Goal: Task Accomplishment & Management: Manage account settings

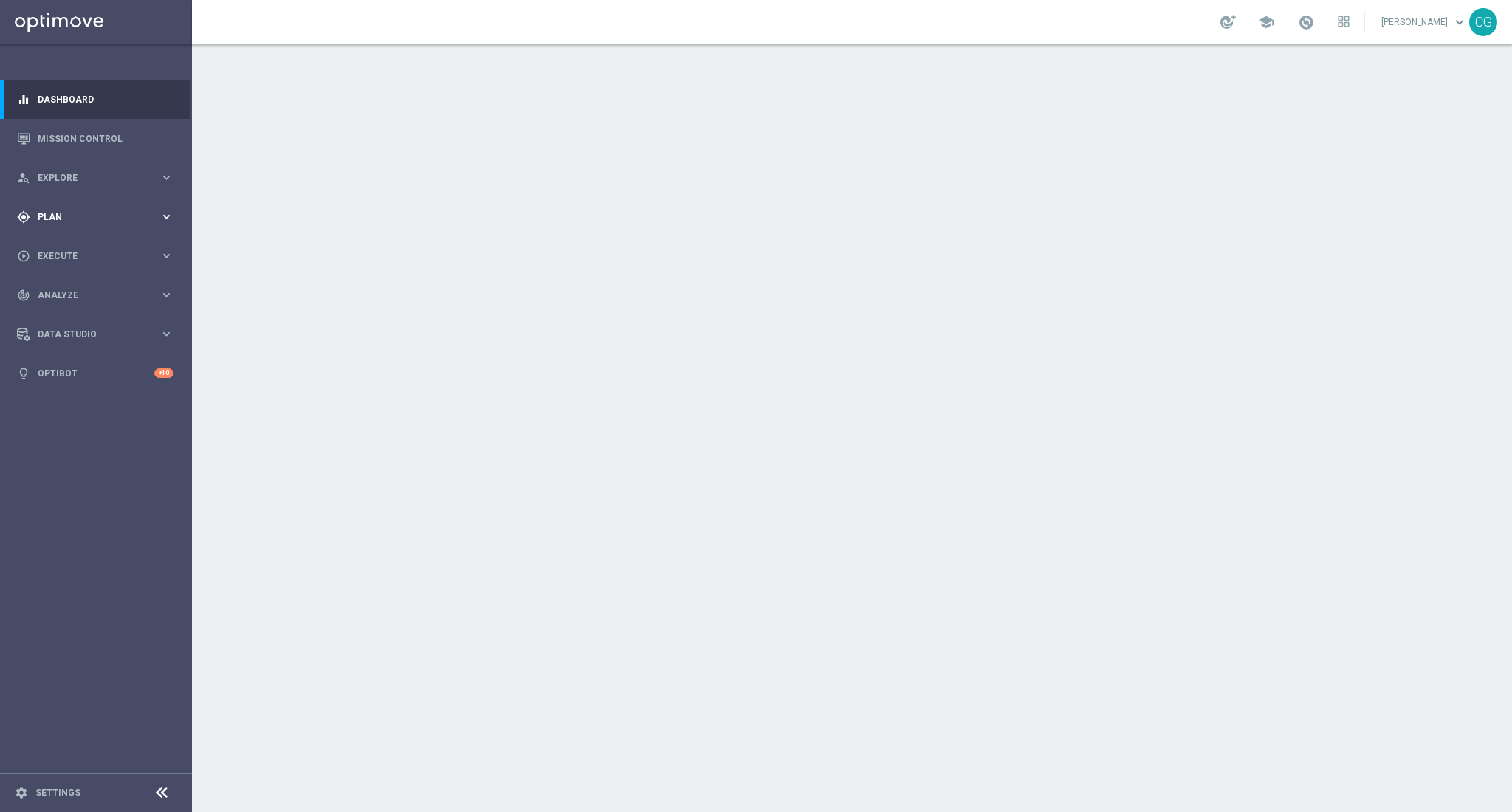
click at [47, 213] on span "Plan" at bounding box center [99, 217] width 122 height 9
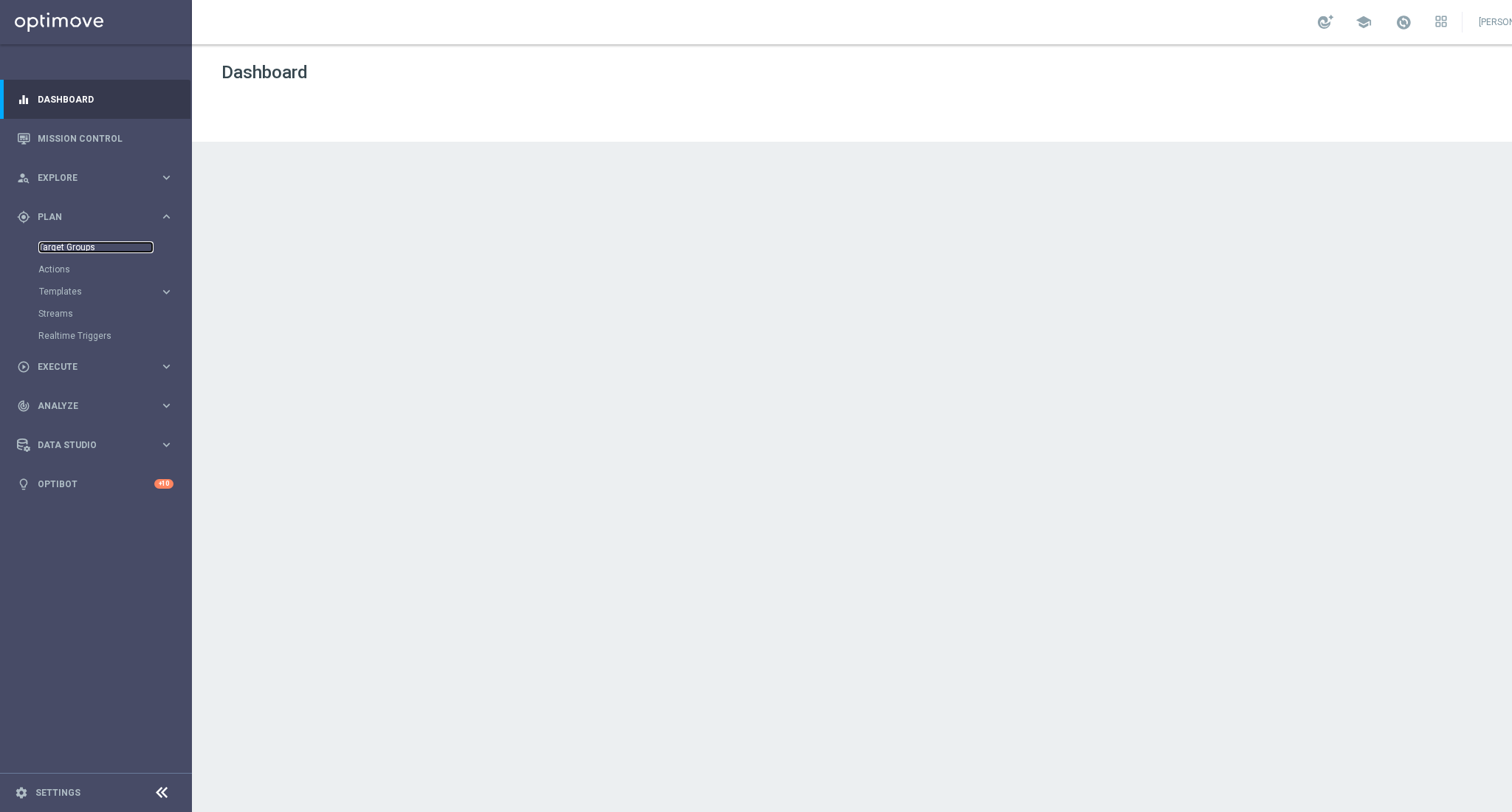
click at [55, 248] on link "Target Groups" at bounding box center [96, 247] width 116 height 12
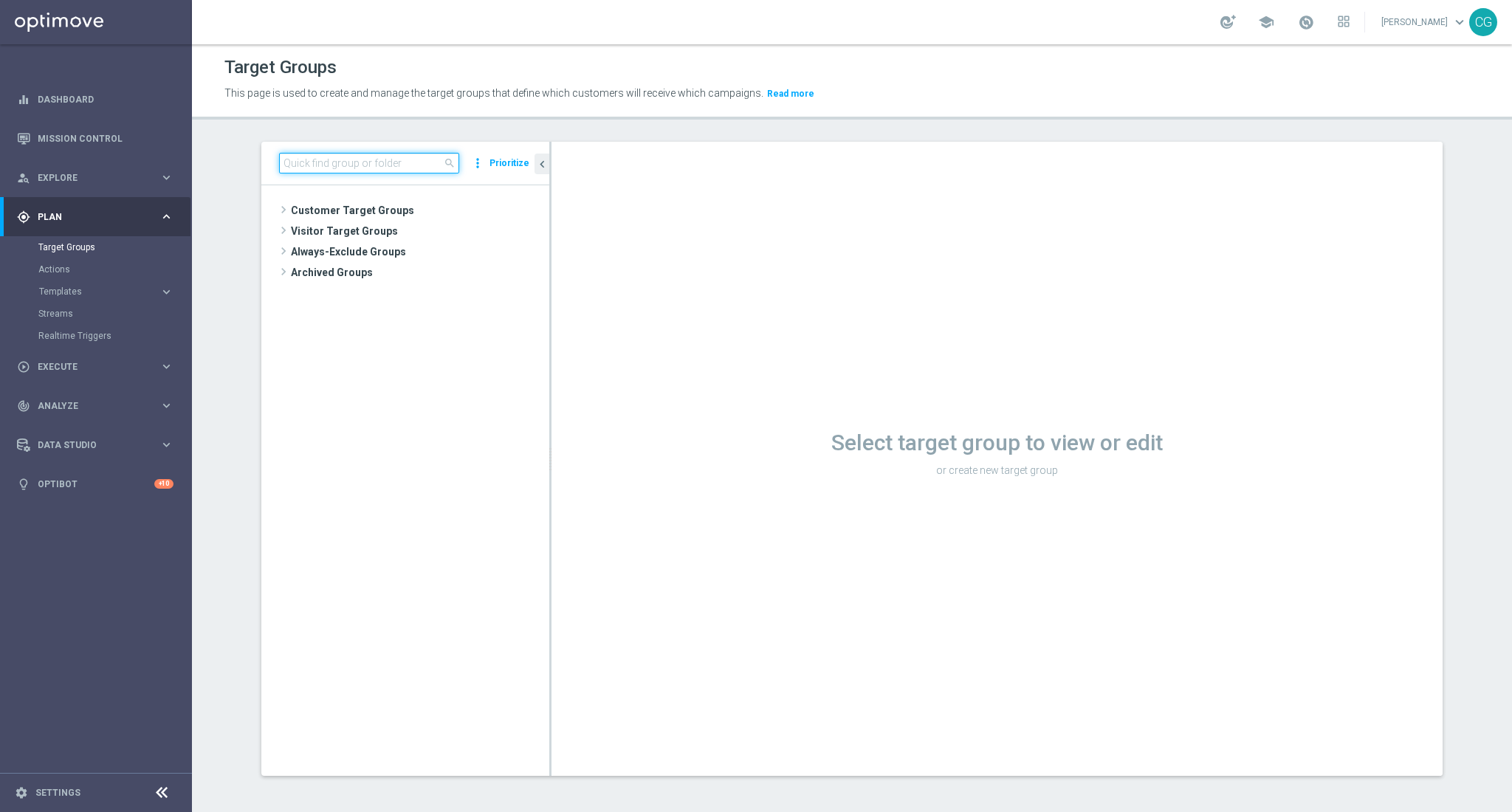
click at [372, 152] on input at bounding box center [369, 163] width 180 height 21
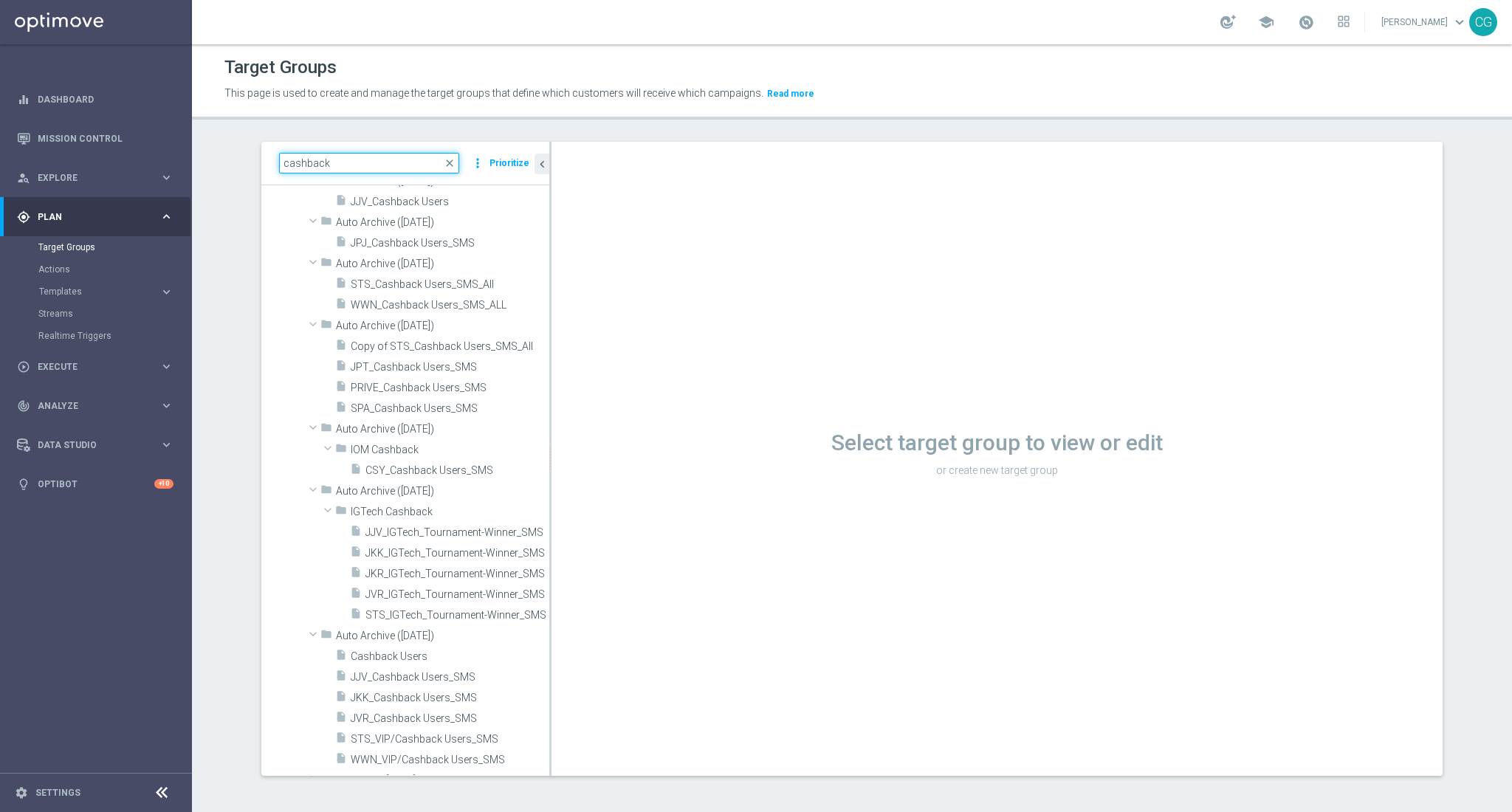
scroll to position [1673, 0]
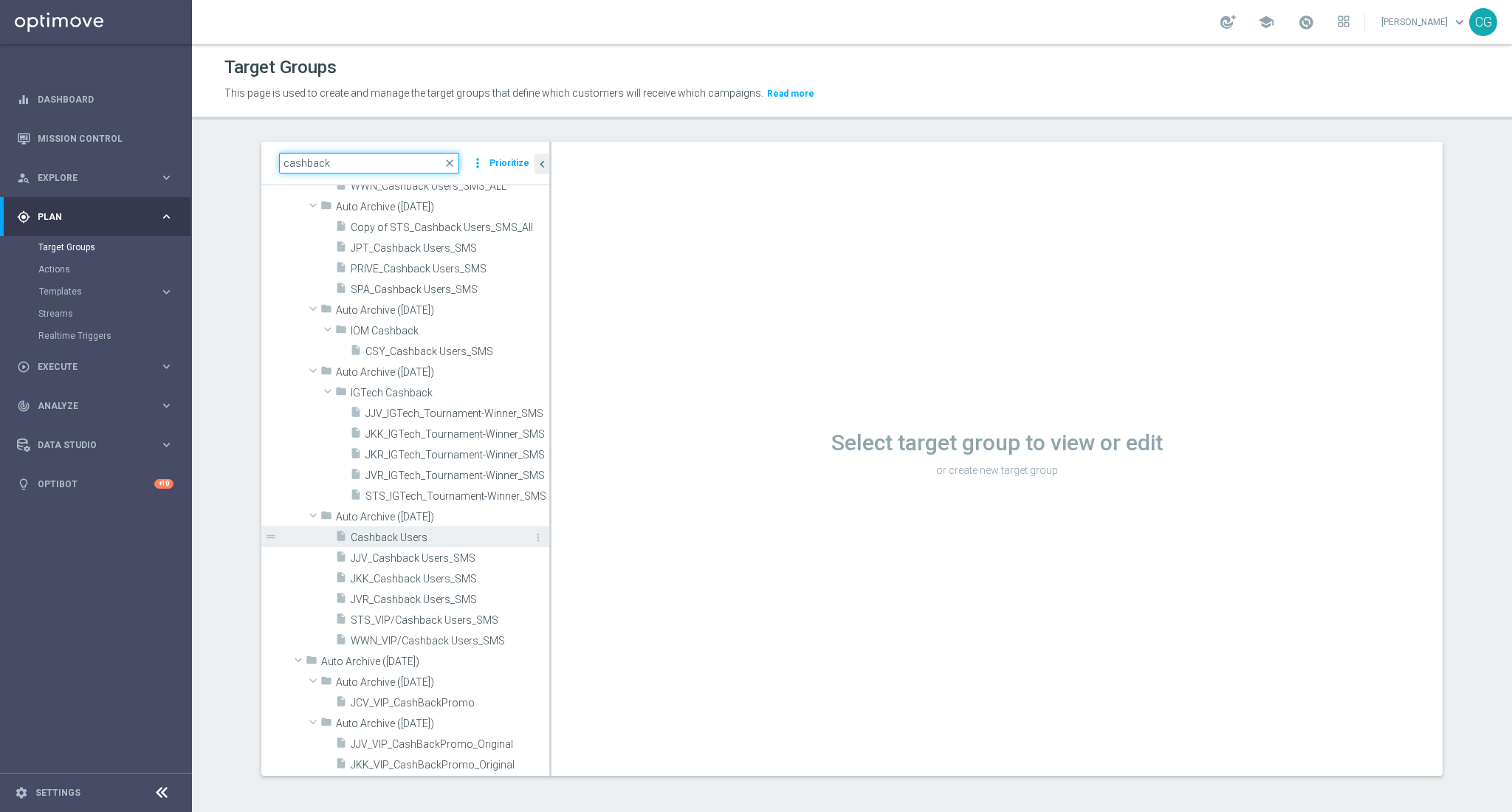
type input "cashback"
click at [413, 535] on span "Cashback Users" at bounding box center [433, 538] width 165 height 13
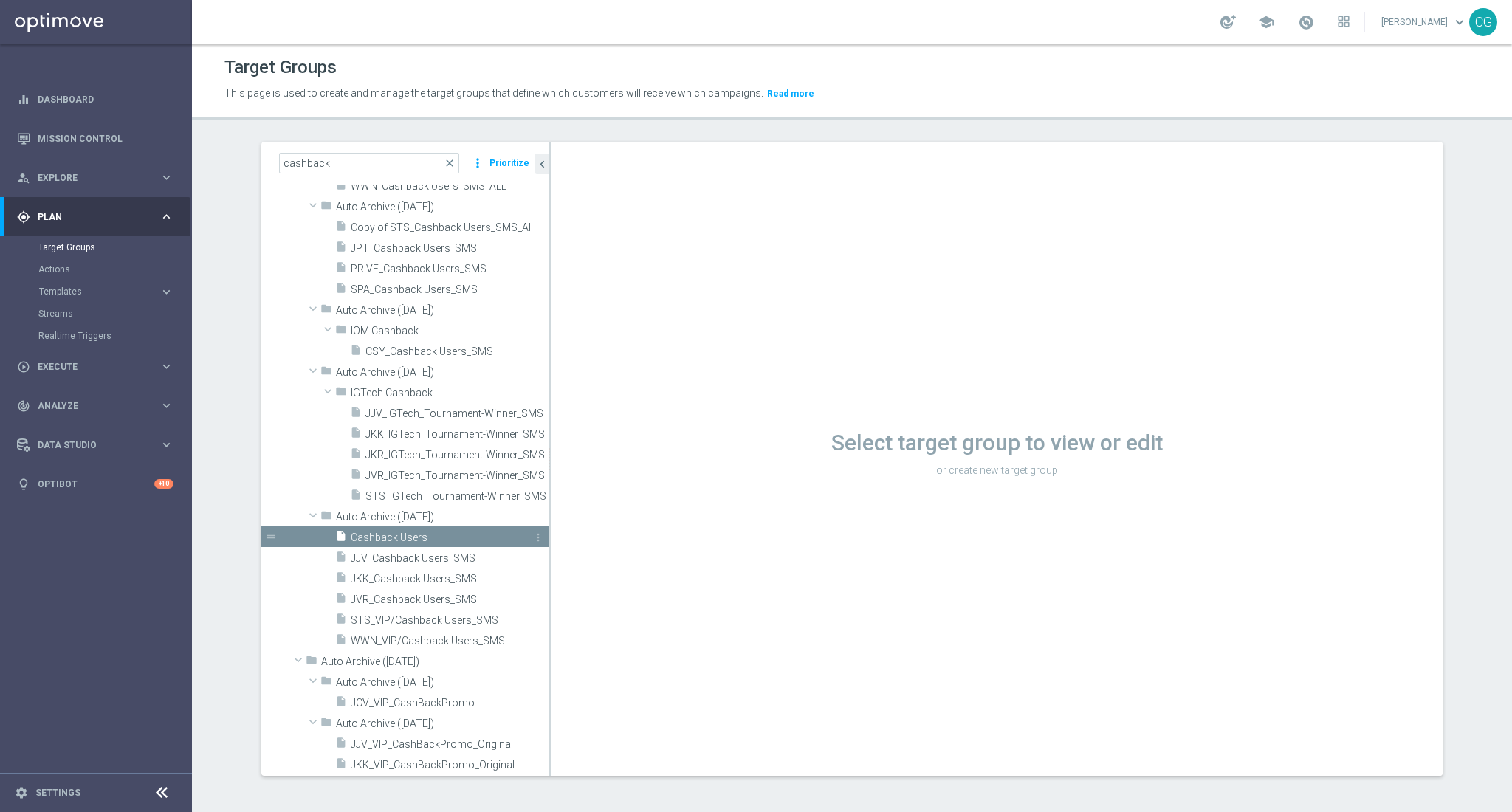
click at [391, 538] on span "Cashback Users" at bounding box center [433, 538] width 165 height 13
click at [532, 537] on icon "more_vert" at bounding box center [538, 537] width 12 height 12
click at [541, 550] on span "Restore" at bounding box center [555, 555] width 38 height 10
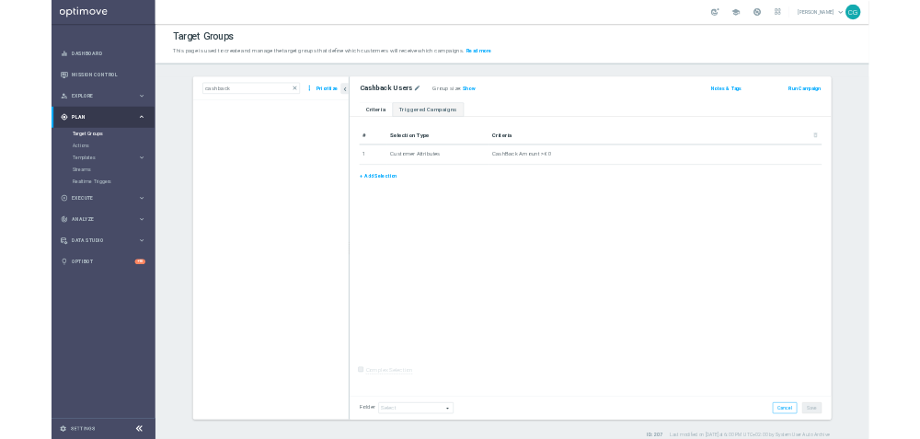
scroll to position [565, 0]
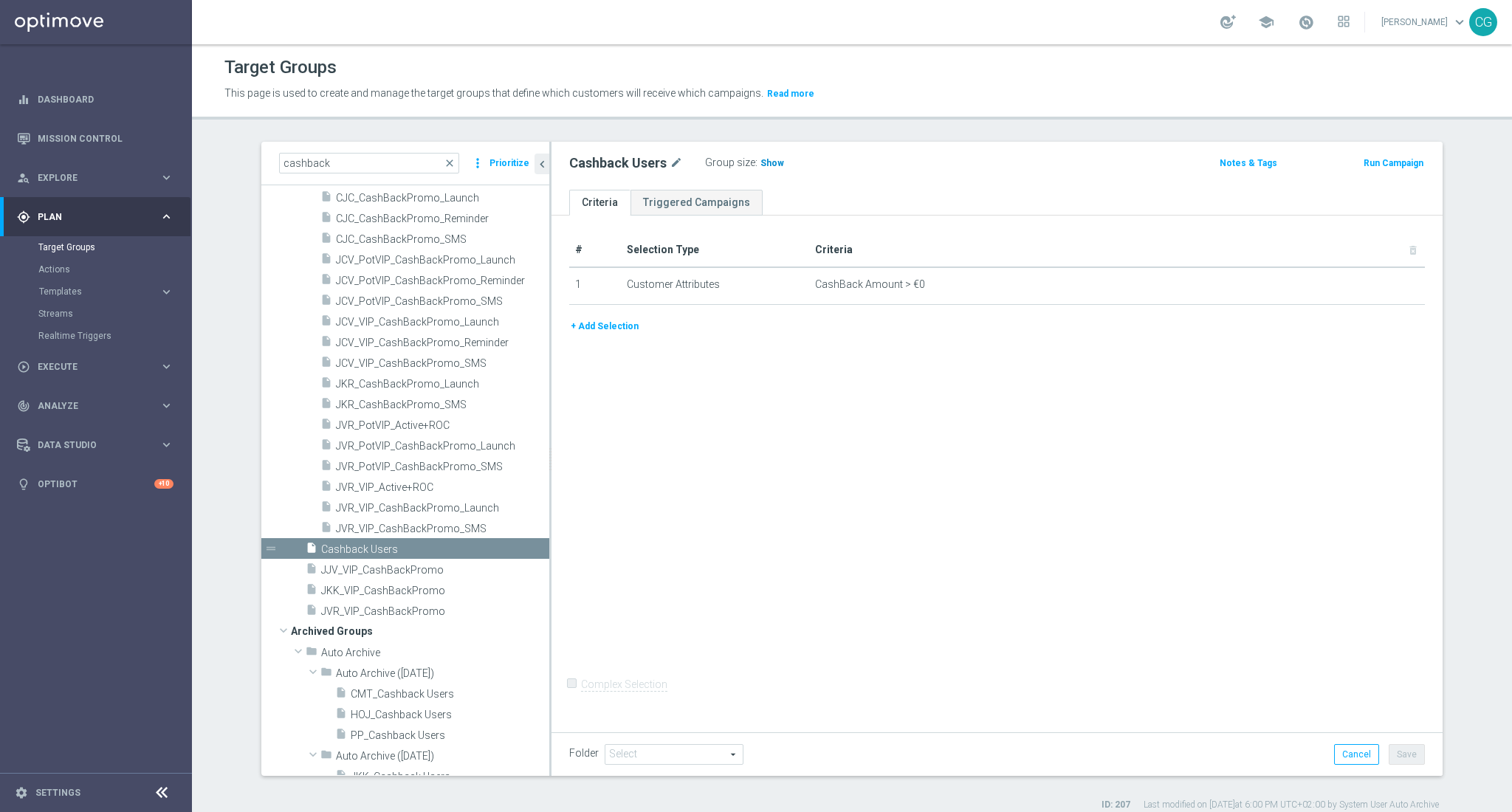
click at [761, 160] on span "Show" at bounding box center [772, 163] width 23 height 10
drag, startPoint x: 558, startPoint y: 162, endPoint x: 662, endPoint y: 166, distance: 104.1
click at [662, 166] on div "Cashback Users mode_edit Group size : 1,933" at bounding box center [851, 163] width 586 height 21
drag, startPoint x: 798, startPoint y: 168, endPoint x: 748, endPoint y: 168, distance: 50.0
click at [748, 168] on div "Group size : 1,933" at bounding box center [779, 161] width 148 height 18
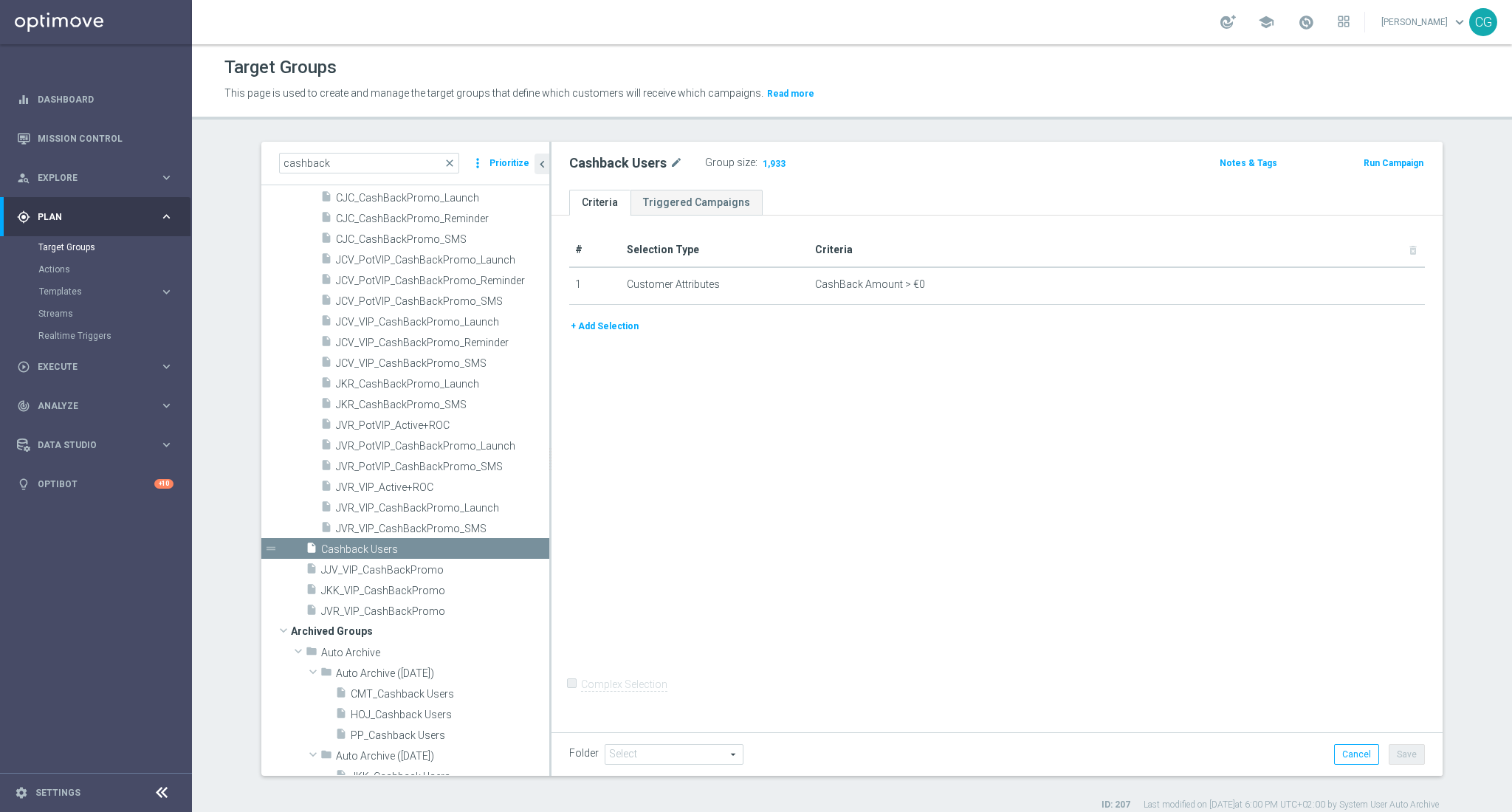
click at [973, 411] on div "# Selection Type Criteria delete_forever 1 Customer Attributes CashBack Amount …" at bounding box center [997, 472] width 891 height 512
drag, startPoint x: 799, startPoint y: 168, endPoint x: 782, endPoint y: 162, distance: 18.0
click at [782, 162] on div "Group size : 1,933" at bounding box center [779, 161] width 148 height 18
drag, startPoint x: 226, startPoint y: 61, endPoint x: 339, endPoint y: 64, distance: 113.0
click at [328, 64] on h1 "Target Groups" at bounding box center [281, 67] width 112 height 22
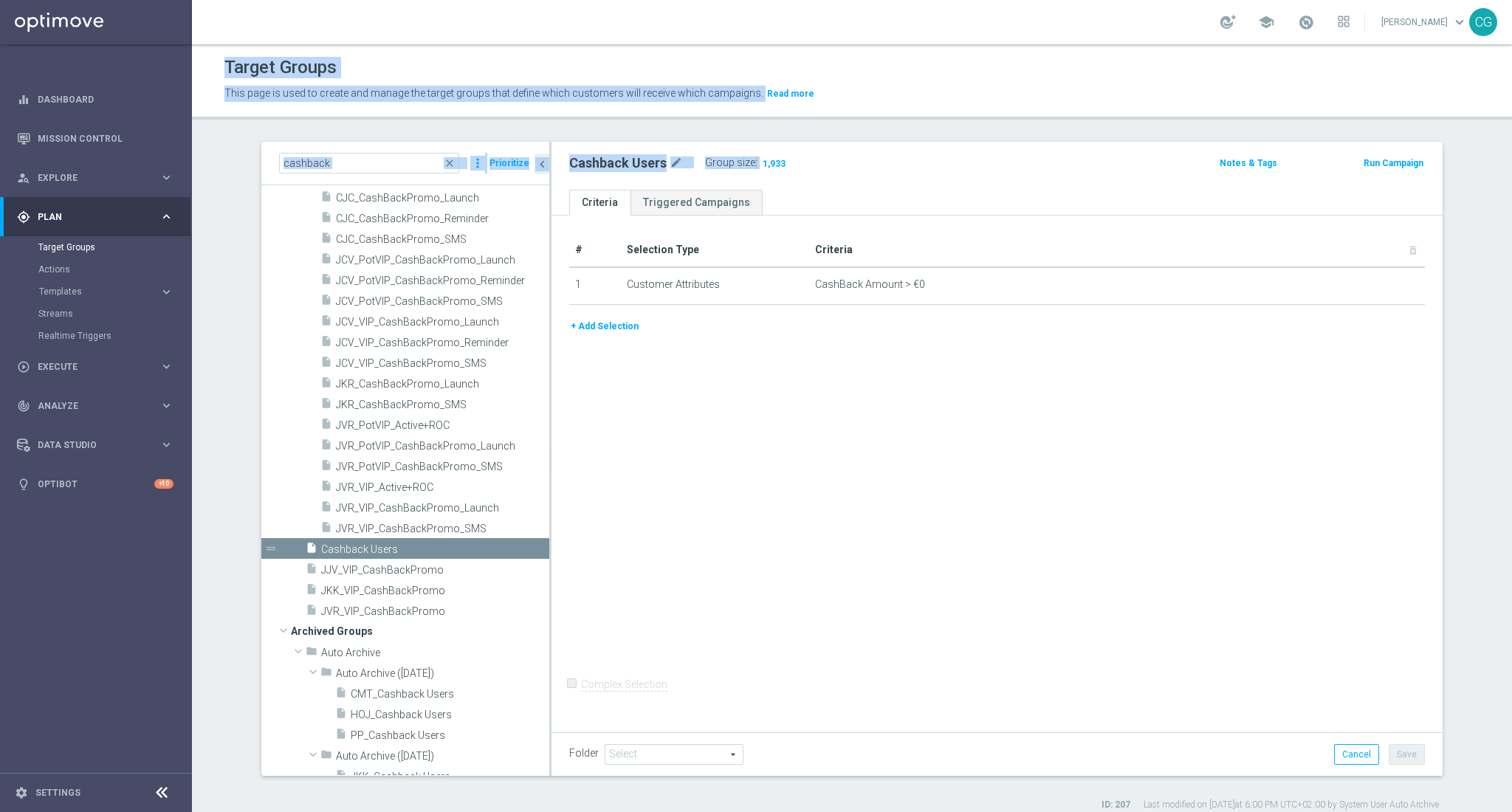
drag, startPoint x: 811, startPoint y: 160, endPoint x: 215, endPoint y: 68, distance: 603.1
click at [215, 68] on div "Target Groups This page is used to create and manage the target groups that def…" at bounding box center [852, 428] width 1320 height 768
click at [215, 68] on div "Target Groups This page is used to create and manage the target groups that def…" at bounding box center [852, 79] width 1320 height 52
drag, startPoint x: 220, startPoint y: 65, endPoint x: 795, endPoint y: 164, distance: 583.5
click at [795, 164] on div "Target Groups This page is used to create and manage the target groups that def…" at bounding box center [852, 428] width 1320 height 768
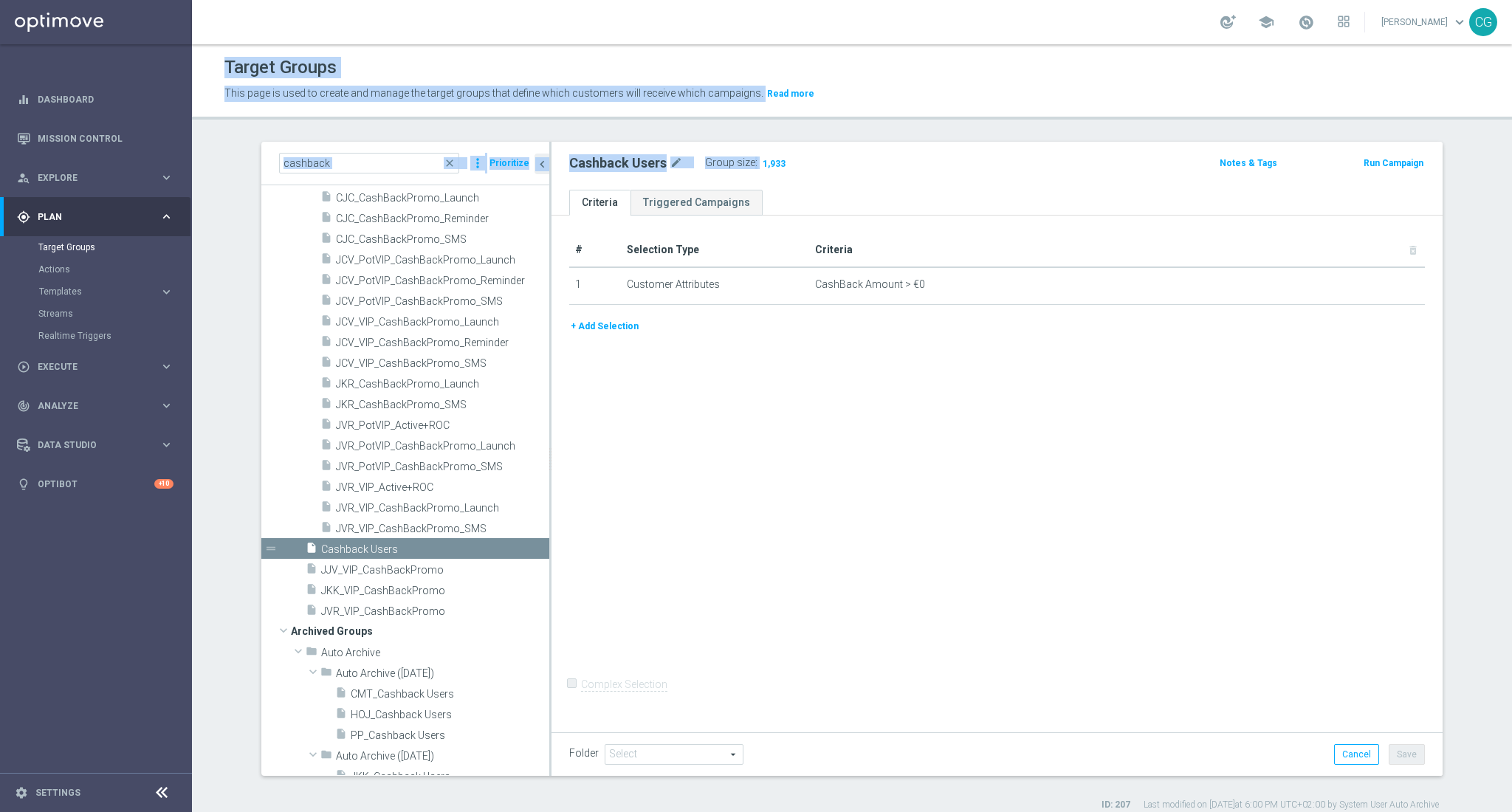
click at [796, 171] on div "Group size : 1,933" at bounding box center [779, 163] width 148 height 21
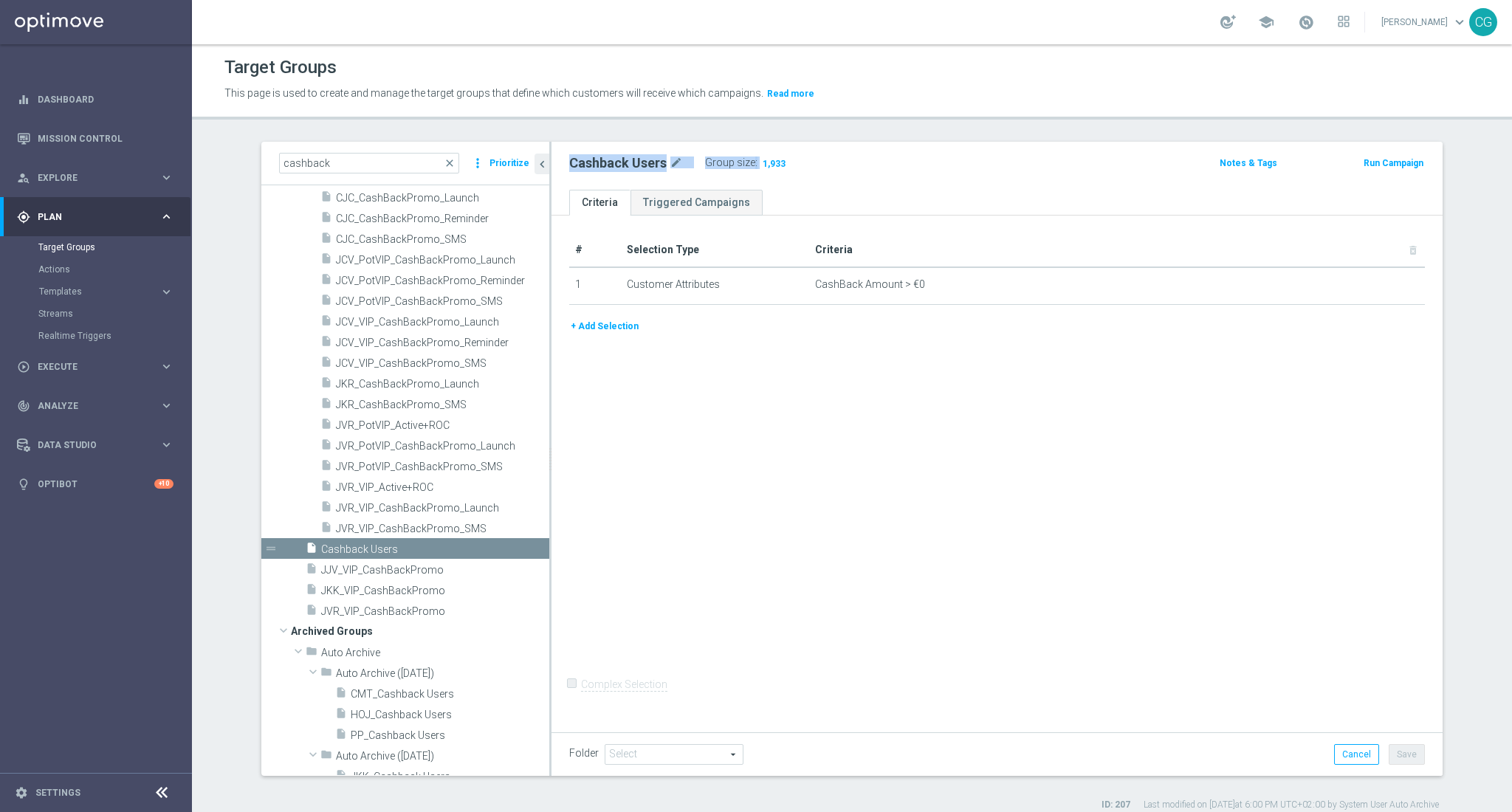
drag, startPoint x: 796, startPoint y: 168, endPoint x: 666, endPoint y: 187, distance: 131.4
click at [558, 161] on div "Cashback Users mode_edit Group size : 1,933" at bounding box center [851, 163] width 586 height 21
click at [785, 153] on div "Group size : 1,933" at bounding box center [779, 161] width 148 height 18
drag, startPoint x: 794, startPoint y: 165, endPoint x: 559, endPoint y: 168, distance: 235.0
click at [559, 168] on div "Cashback Users mode_edit Group size : 1,933" at bounding box center [851, 163] width 586 height 21
